Goal: Task Accomplishment & Management: Complete application form

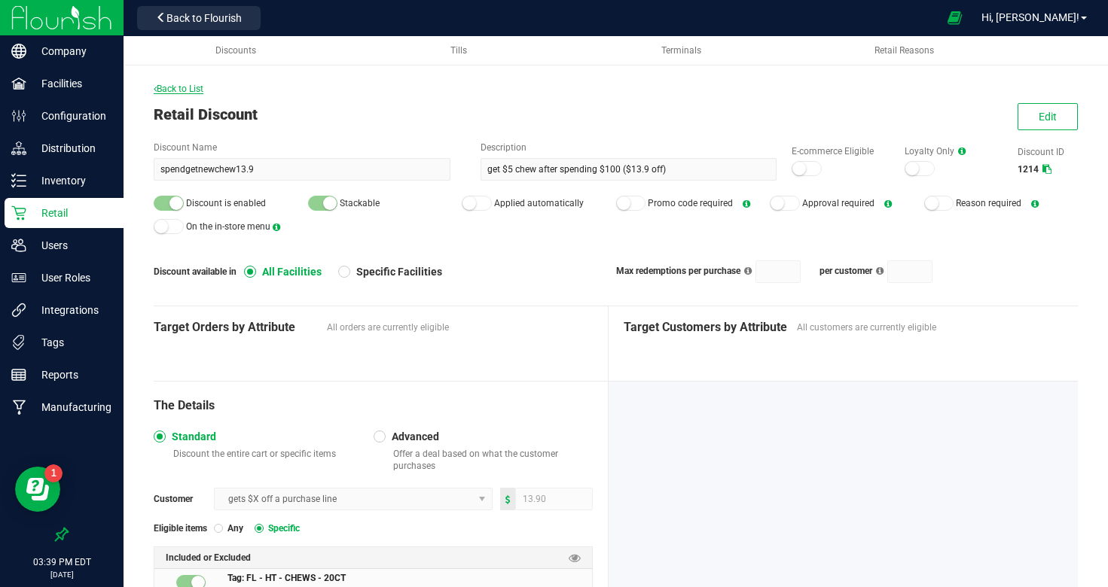
click at [190, 90] on span "Back to List" at bounding box center [179, 89] width 50 height 11
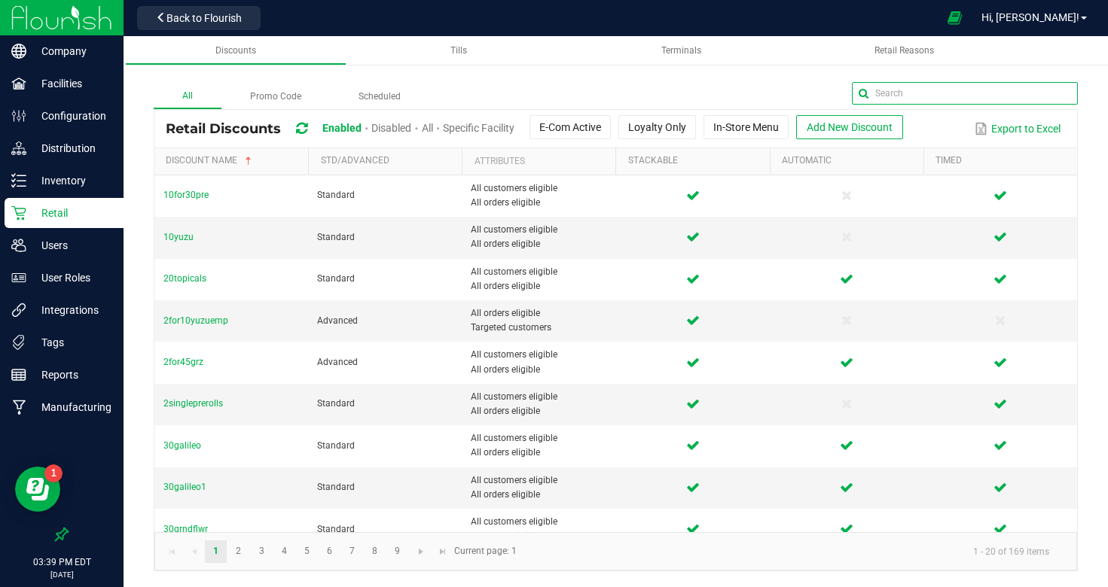
click at [1034, 90] on input "text" at bounding box center [965, 93] width 226 height 23
click at [53, 142] on p "Distribution" at bounding box center [71, 148] width 90 height 18
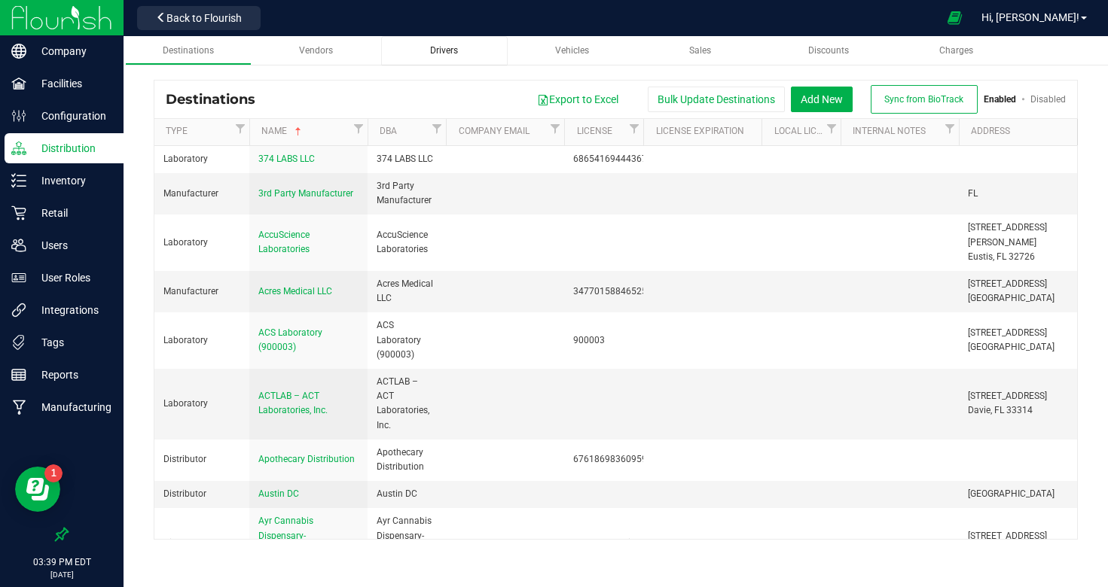
click at [448, 46] on span "Drivers" at bounding box center [444, 50] width 28 height 11
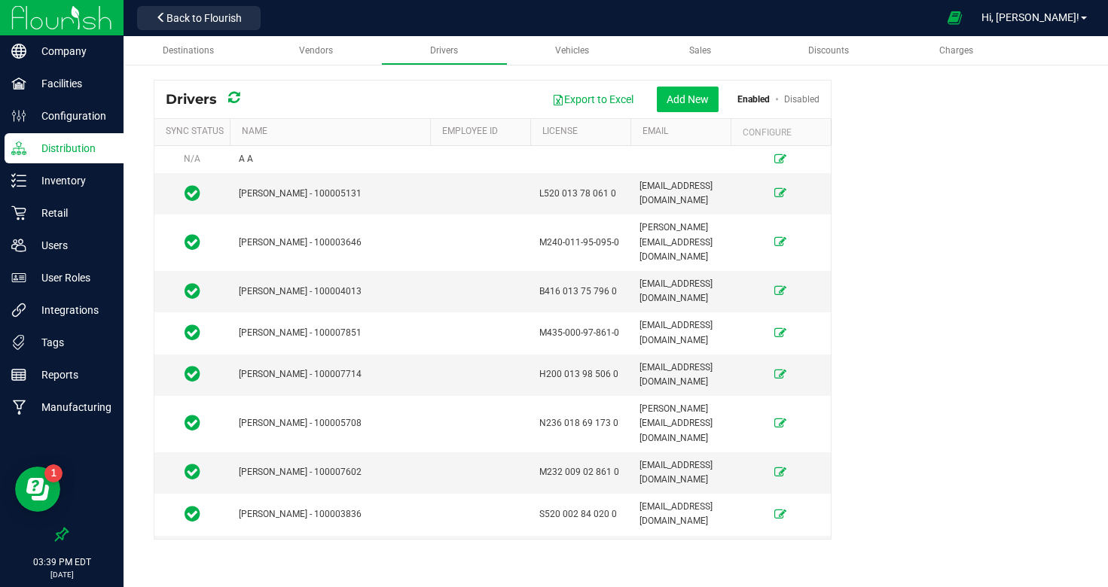
click at [664, 106] on button "Add New" at bounding box center [688, 100] width 62 height 26
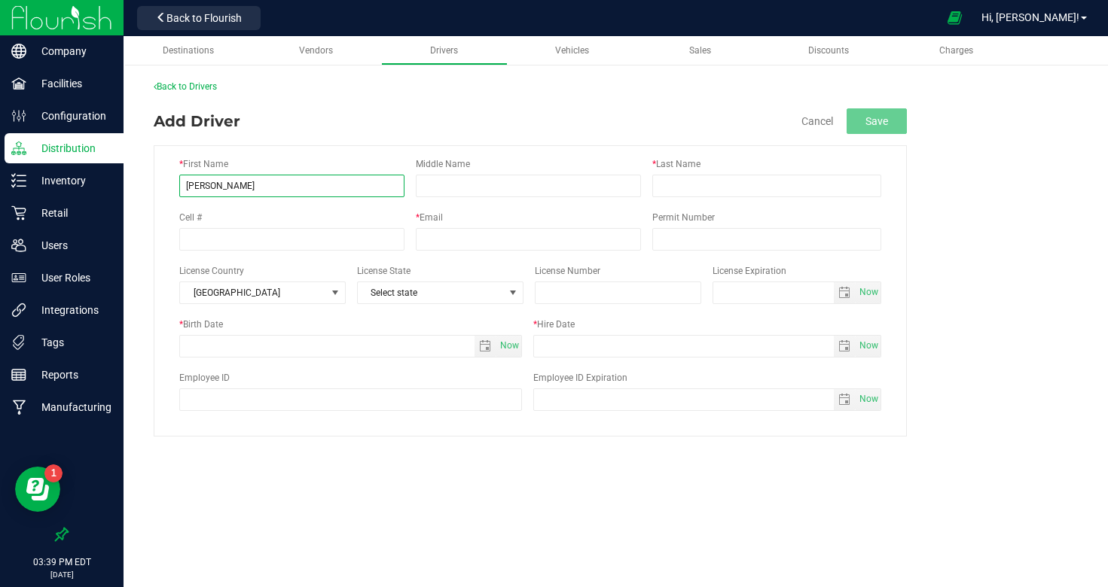
type input "[PERSON_NAME]"
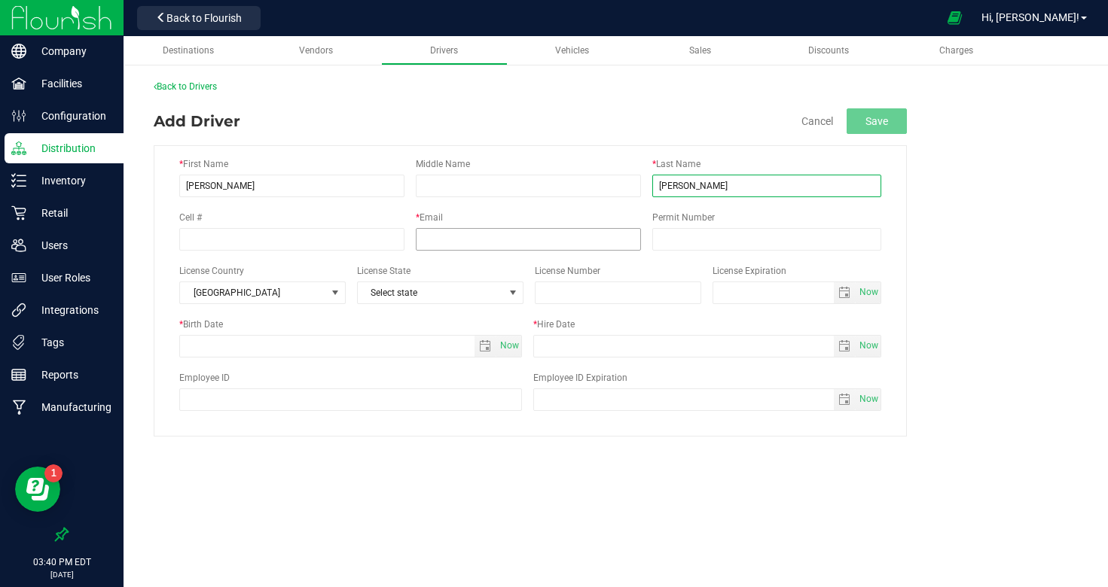
type input "[PERSON_NAME]"
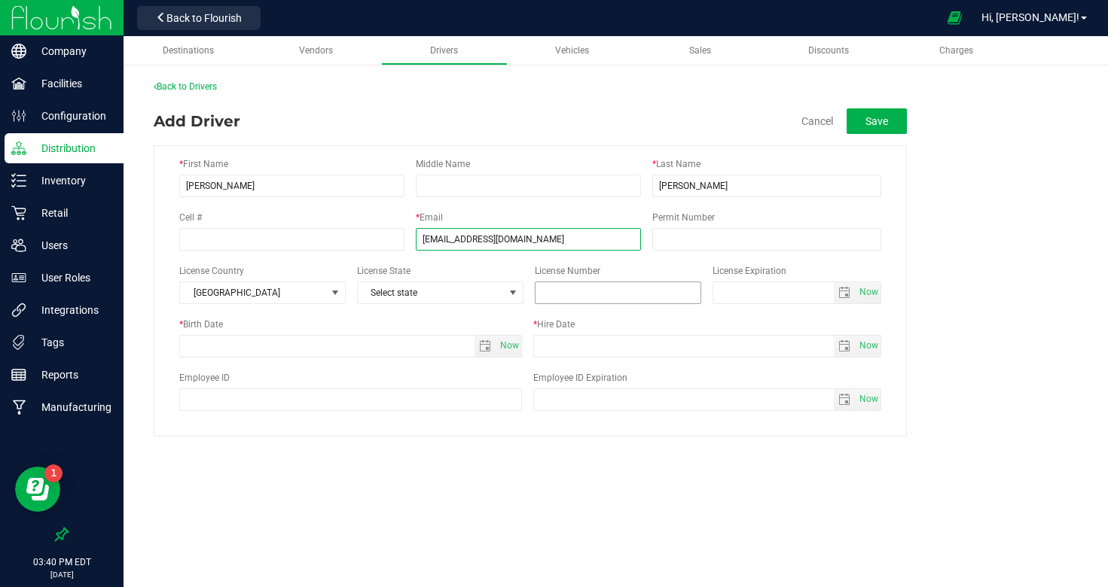
type input "[EMAIL_ADDRESS][DOMAIN_NAME]"
click at [572, 286] on input "text" at bounding box center [618, 293] width 166 height 23
paste input "A628-459-92-500-0"
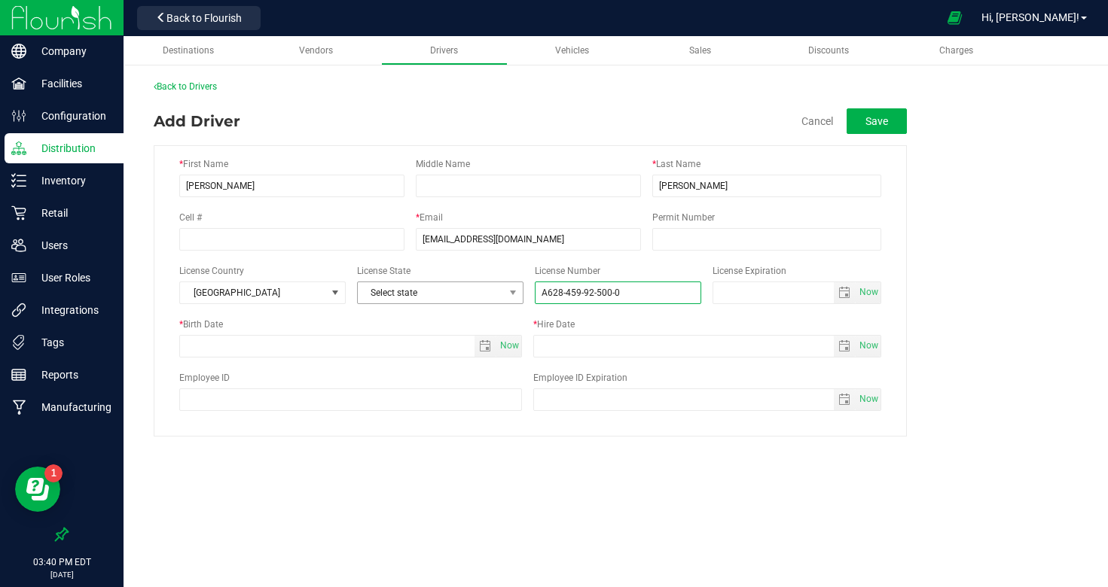
type input "A628-459-92-500-0"
click at [421, 288] on span "Select state" at bounding box center [431, 292] width 146 height 21
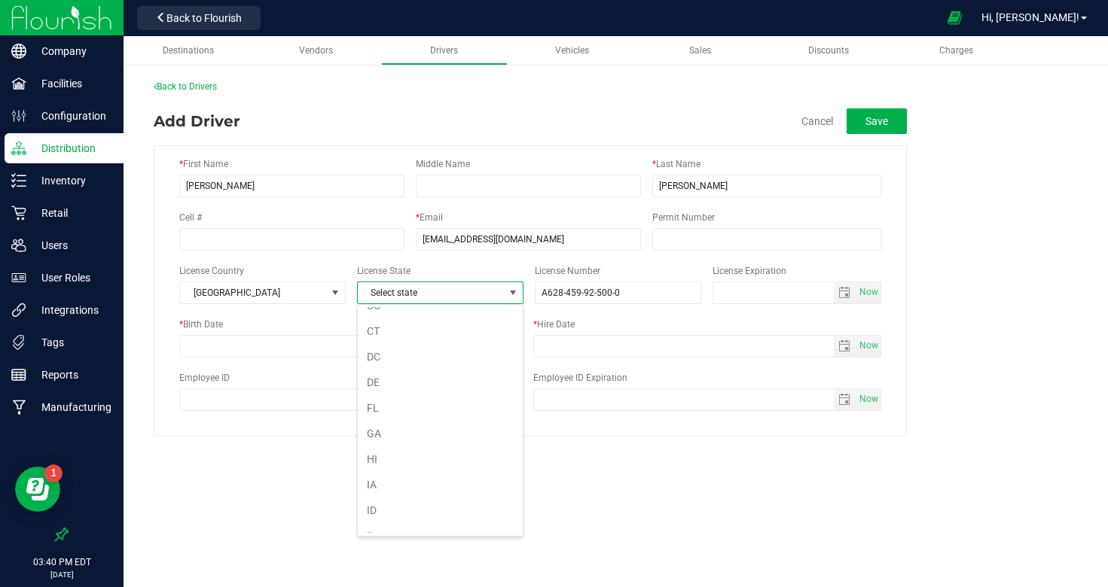
click at [410, 413] on li "FL" at bounding box center [440, 408] width 165 height 26
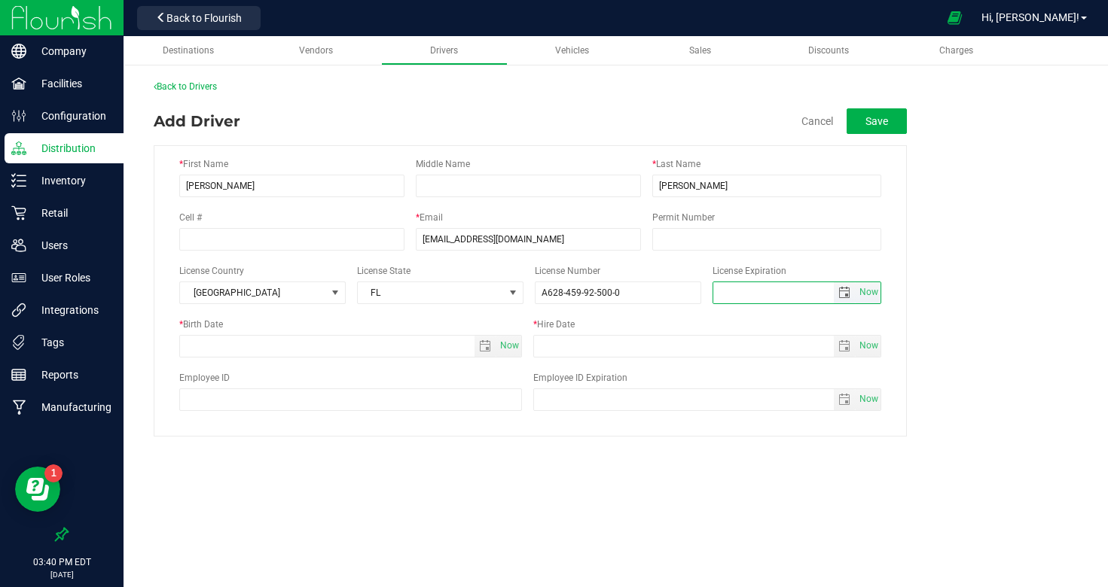
click at [750, 297] on input "text" at bounding box center [773, 292] width 121 height 21
type input "[DATE]"
click at [846, 288] on span "select" at bounding box center [844, 293] width 12 height 12
click at [281, 342] on input "text" at bounding box center [327, 346] width 294 height 21
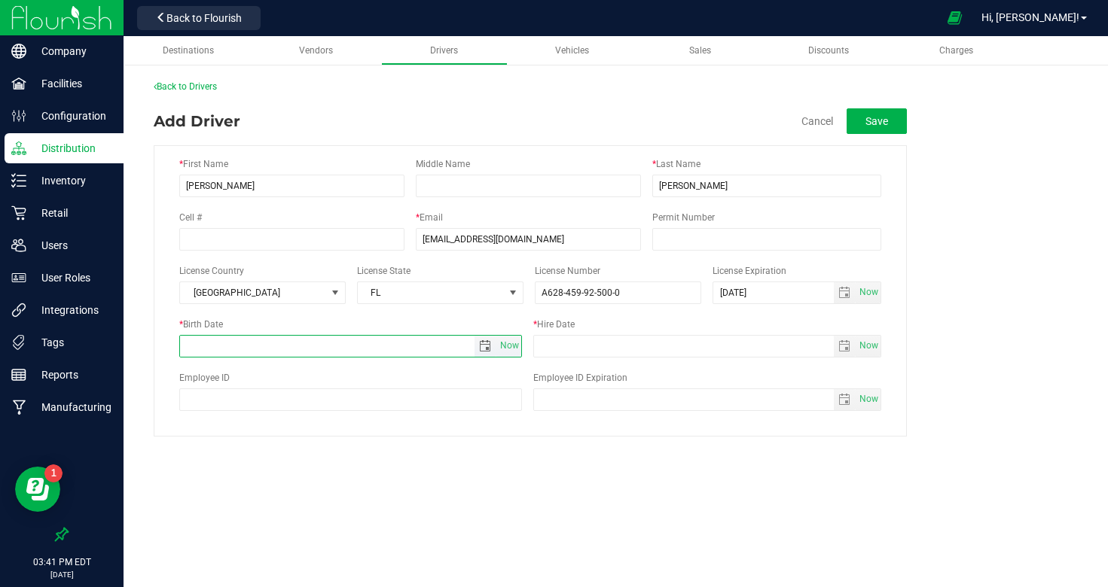
paste input "[DATE]"
type input "[DATE]"
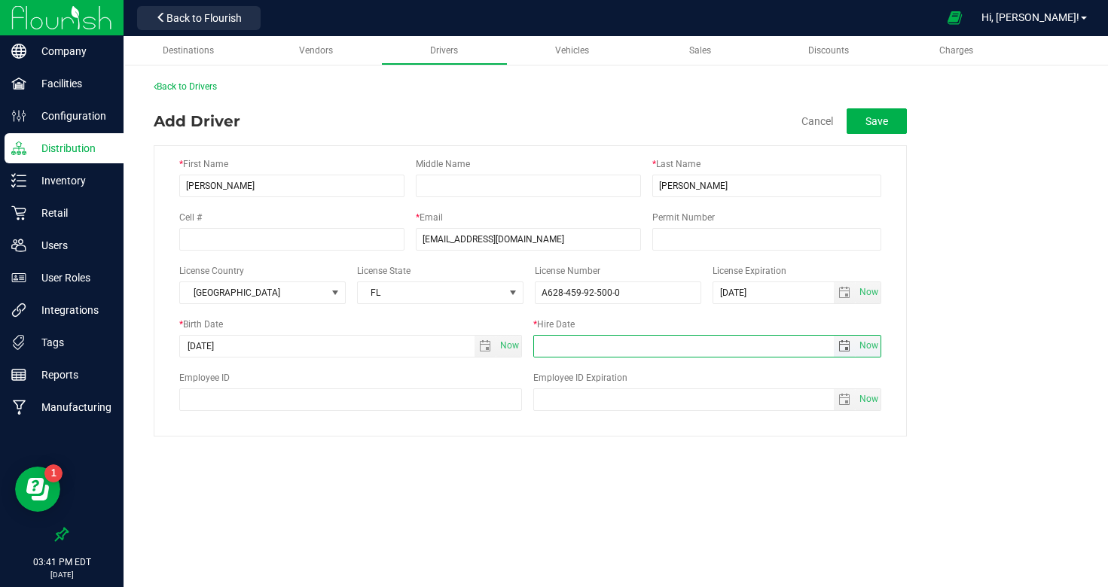
click at [591, 348] on input "text" at bounding box center [684, 346] width 300 height 21
paste input "[DATE]"
type input "[DATE]"
click at [870, 120] on button "Save" at bounding box center [876, 121] width 60 height 26
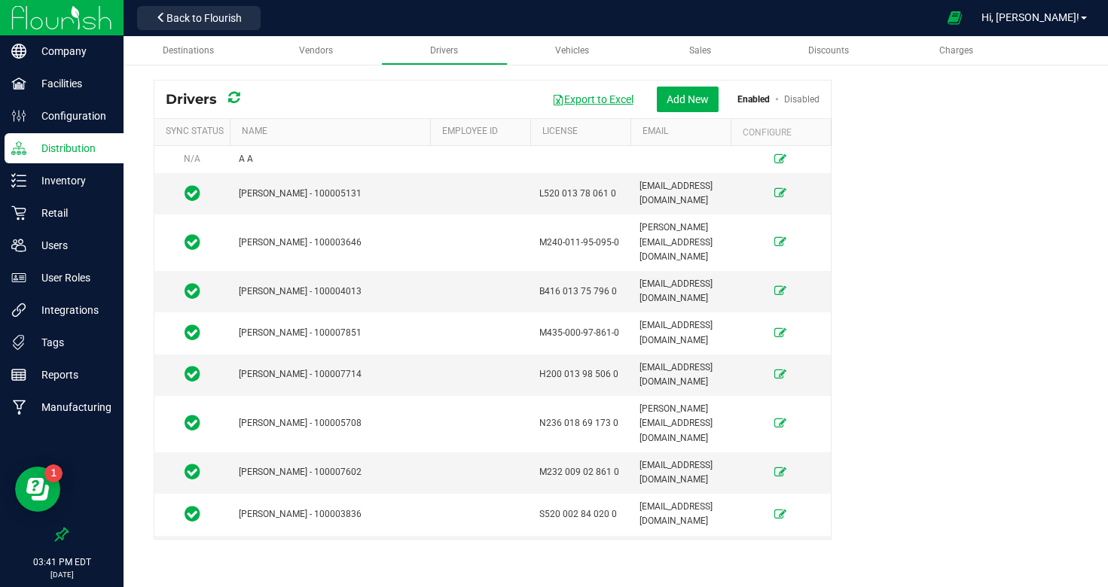
click at [593, 95] on button "Export to Excel" at bounding box center [592, 100] width 101 height 26
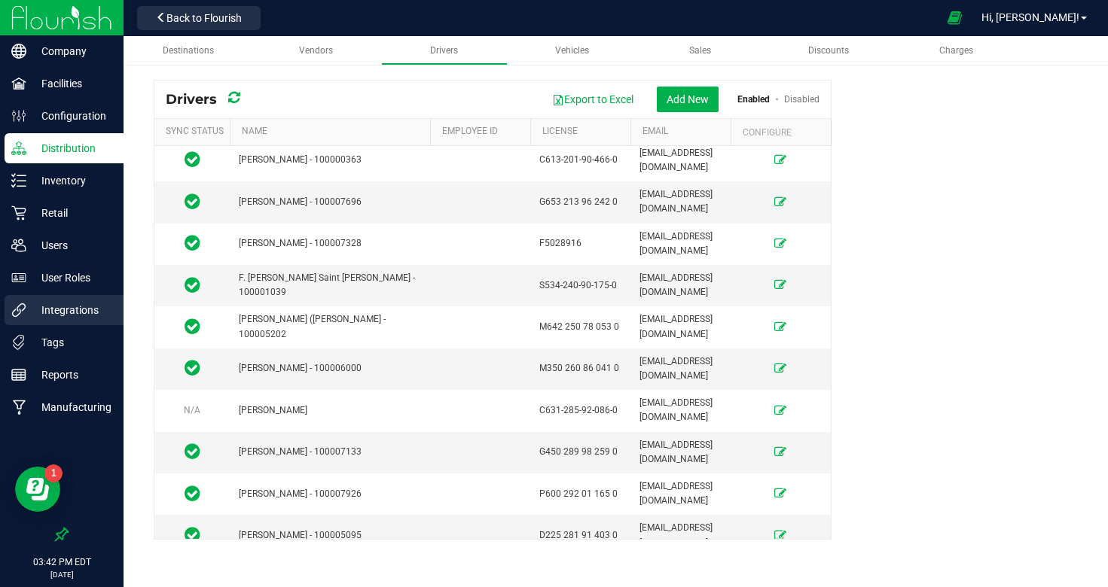
scroll to position [3736, 0]
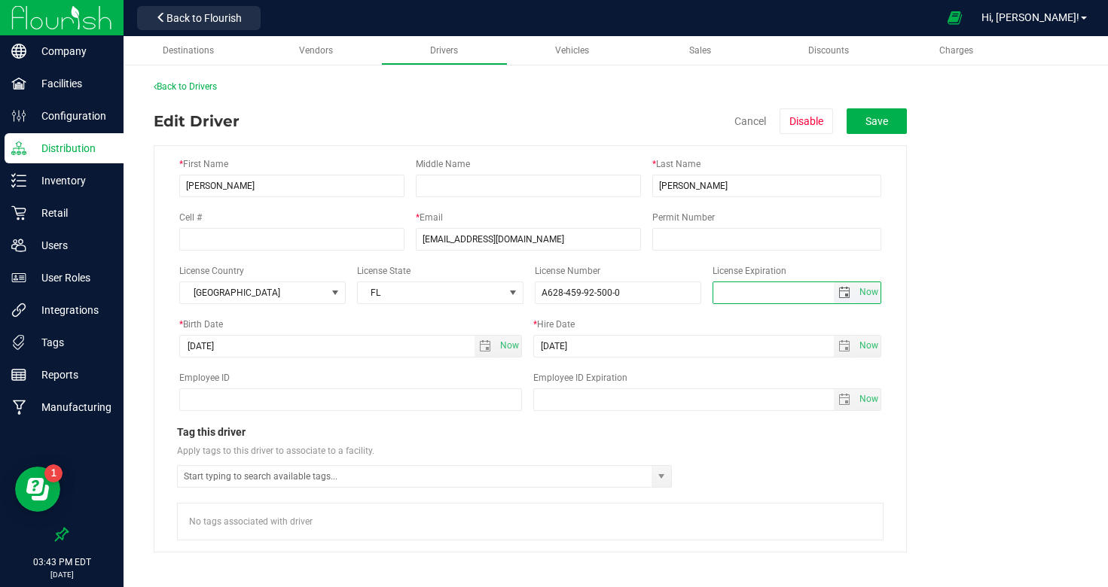
click at [740, 296] on input "text" at bounding box center [773, 292] width 121 height 21
paste input "[DATE]"
type input "[DATE]"
drag, startPoint x: 885, startPoint y: 122, endPoint x: 887, endPoint y: 130, distance: 7.9
click at [884, 122] on button "Save" at bounding box center [876, 121] width 60 height 26
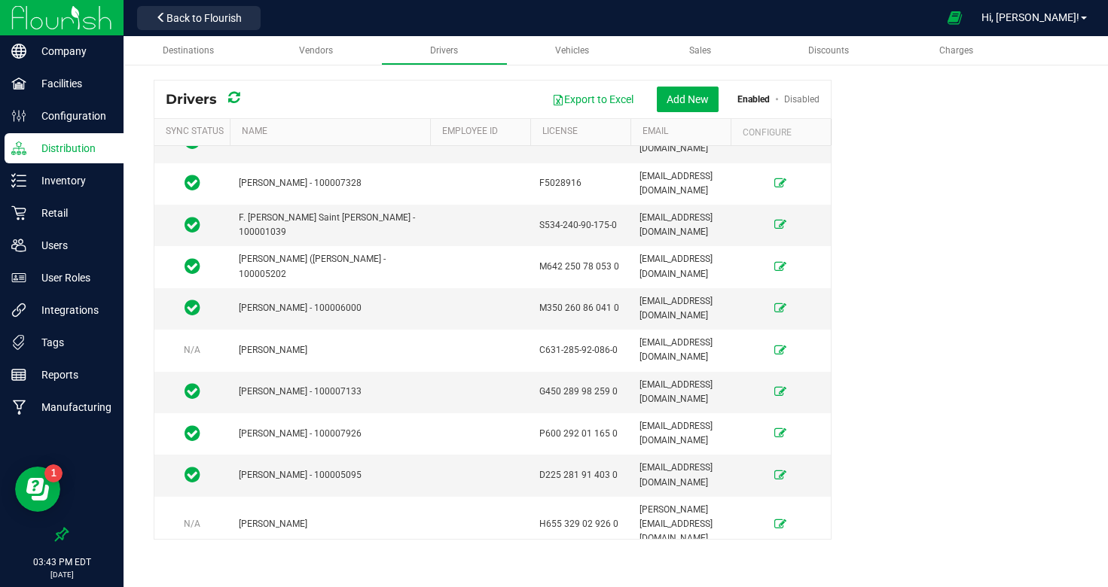
scroll to position [3824, 0]
